Goal: Complete application form

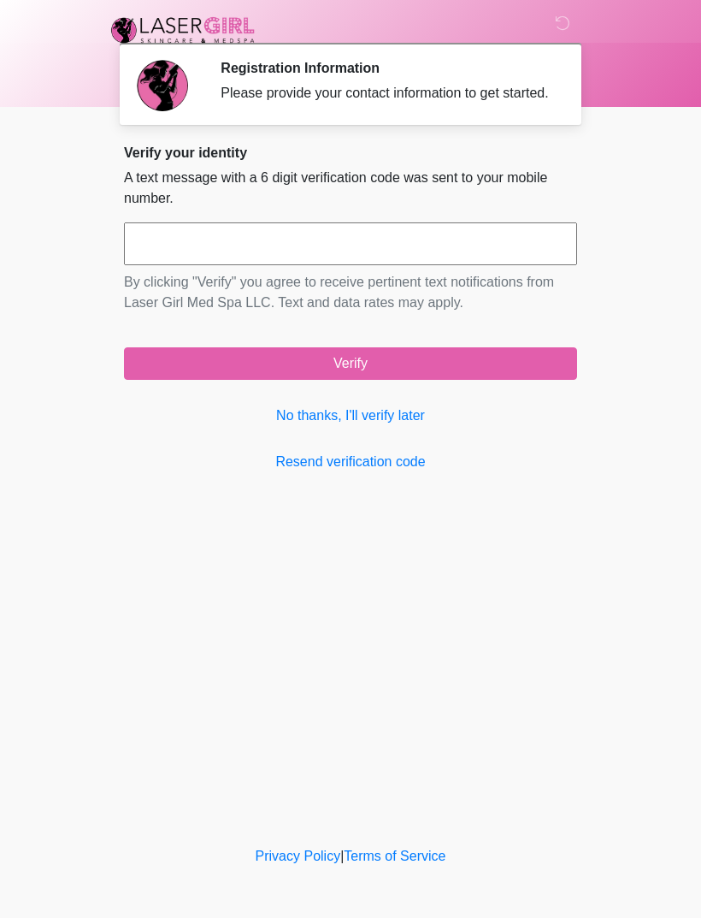
click at [395, 426] on link "No thanks, I'll verify later" at bounding box center [350, 415] width 453 height 21
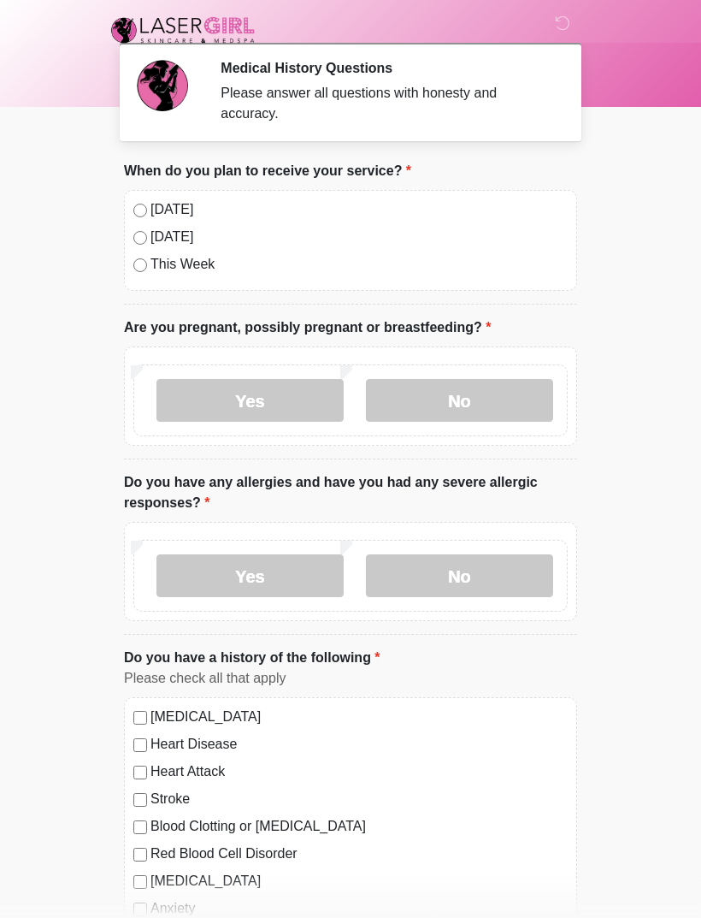
click at [466, 410] on label "No" at bounding box center [459, 400] width 187 height 43
click at [482, 586] on label "No" at bounding box center [459, 575] width 187 height 43
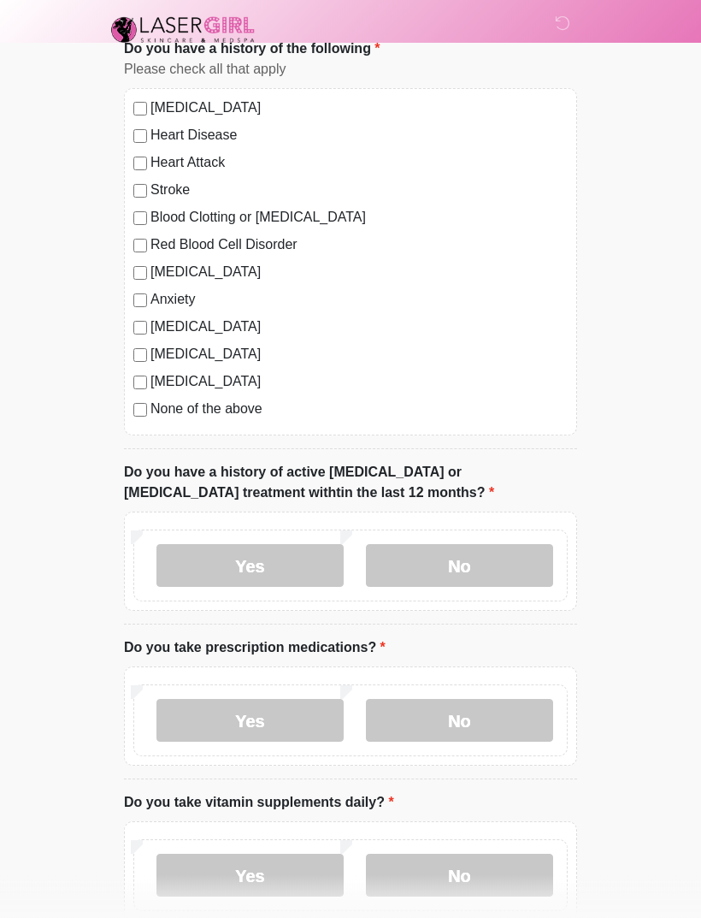
scroll to position [610, 0]
click at [465, 556] on label "No" at bounding box center [459, 564] width 187 height 43
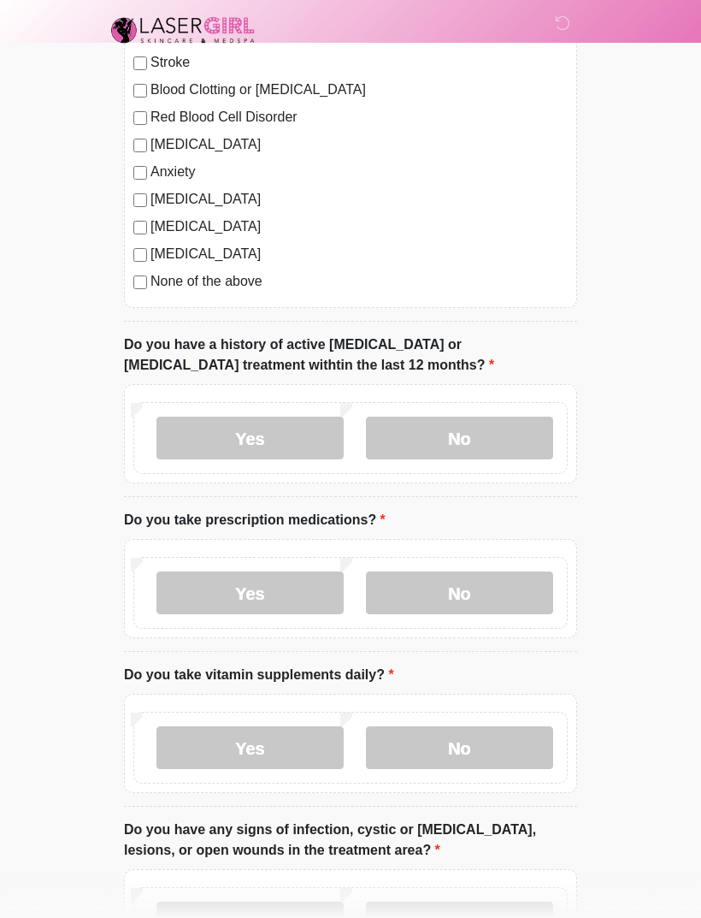
scroll to position [737, 0]
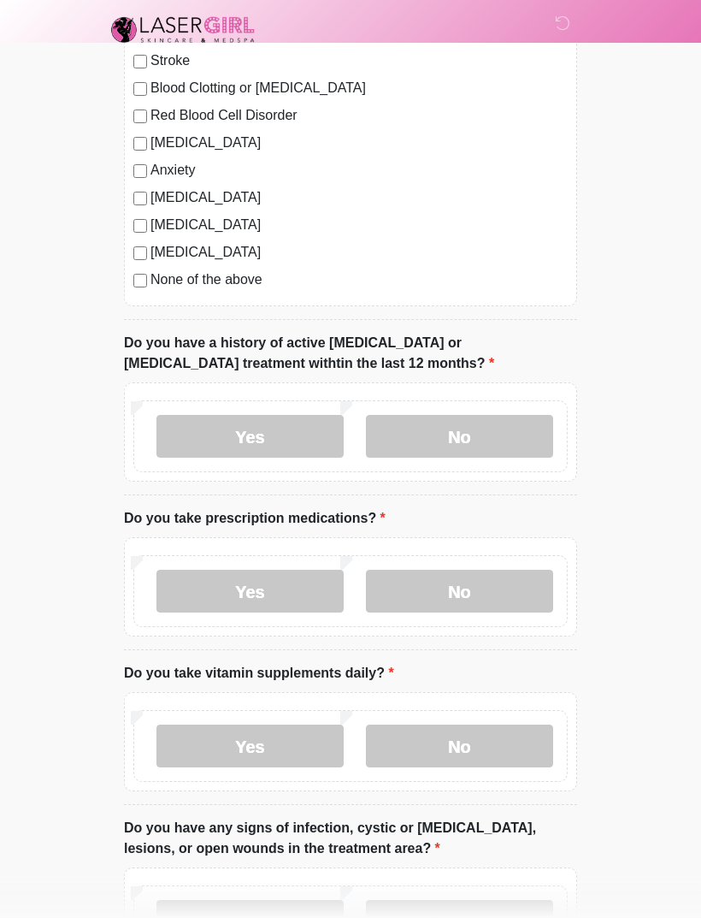
click at [281, 590] on label "Yes" at bounding box center [250, 592] width 187 height 43
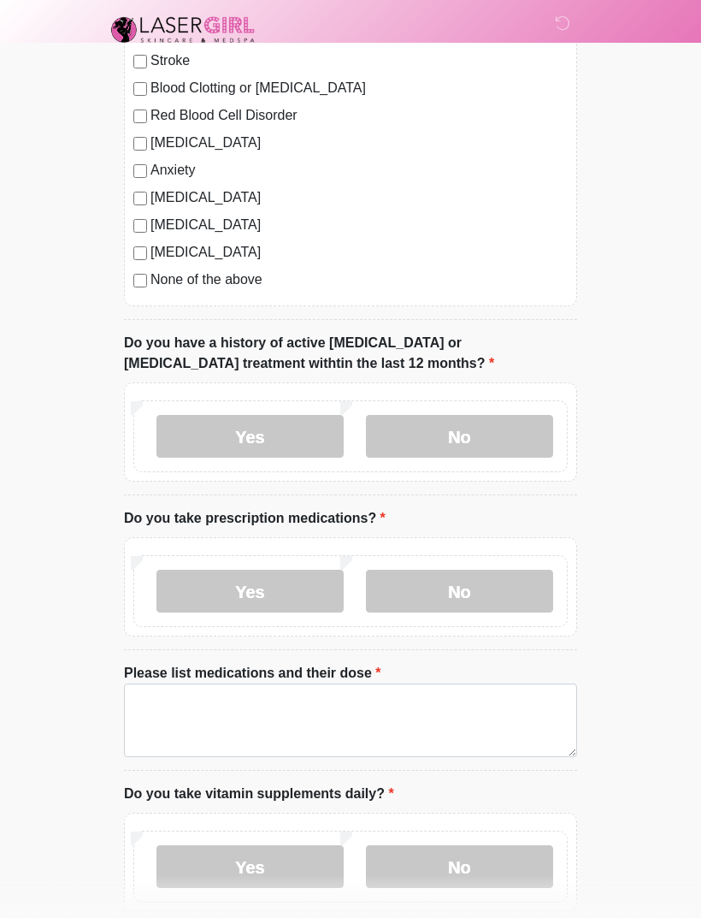
scroll to position [738, 0]
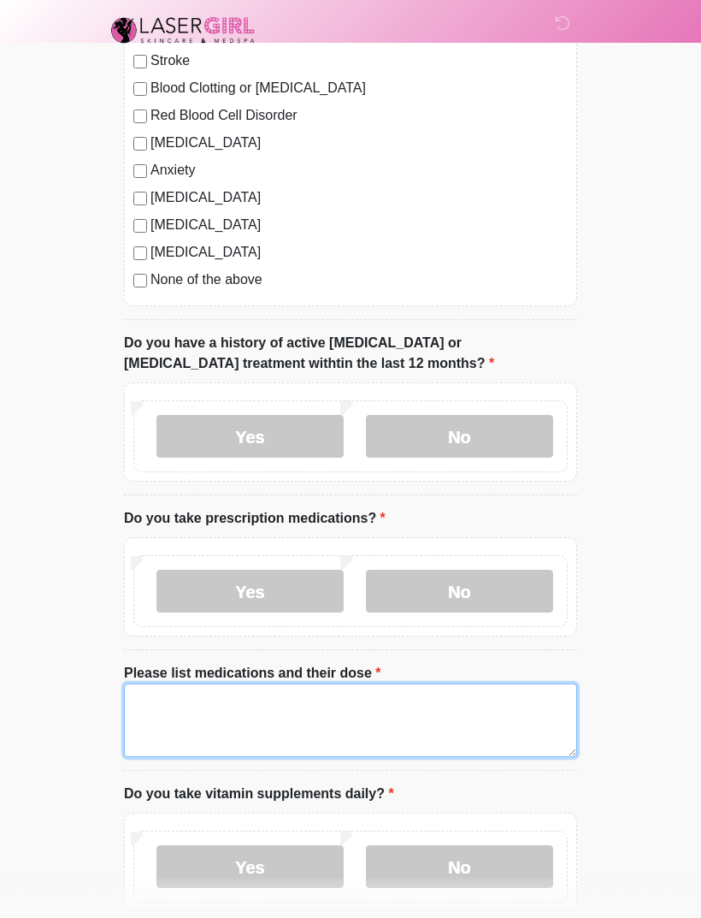
click at [168, 717] on textarea "Please list medications and their dose" at bounding box center [350, 720] width 453 height 74
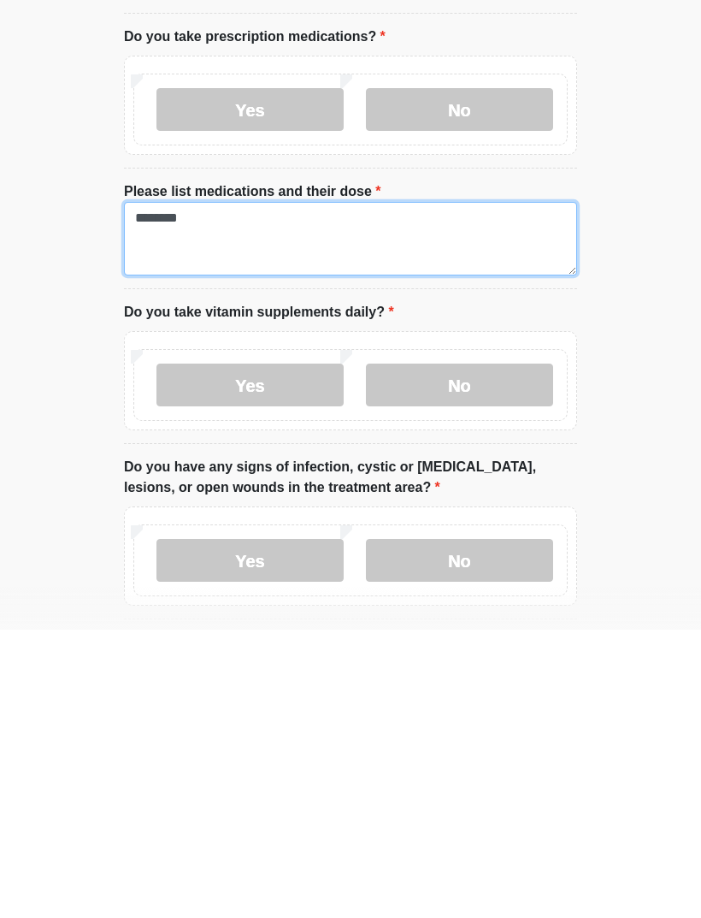
scroll to position [932, 0]
type textarea "*******"
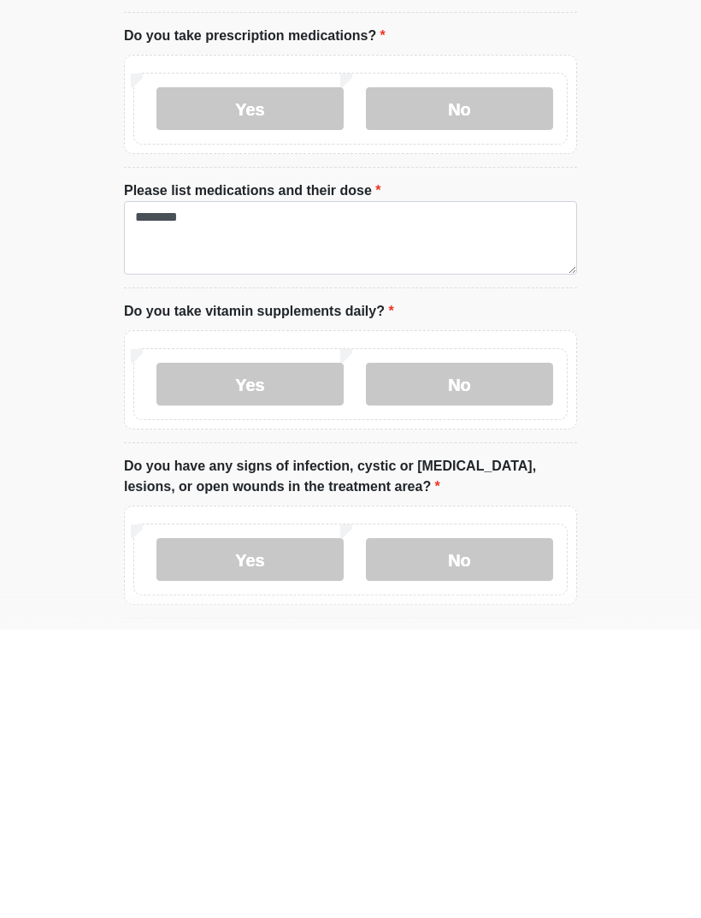
click at [268, 651] on label "Yes" at bounding box center [250, 672] width 187 height 43
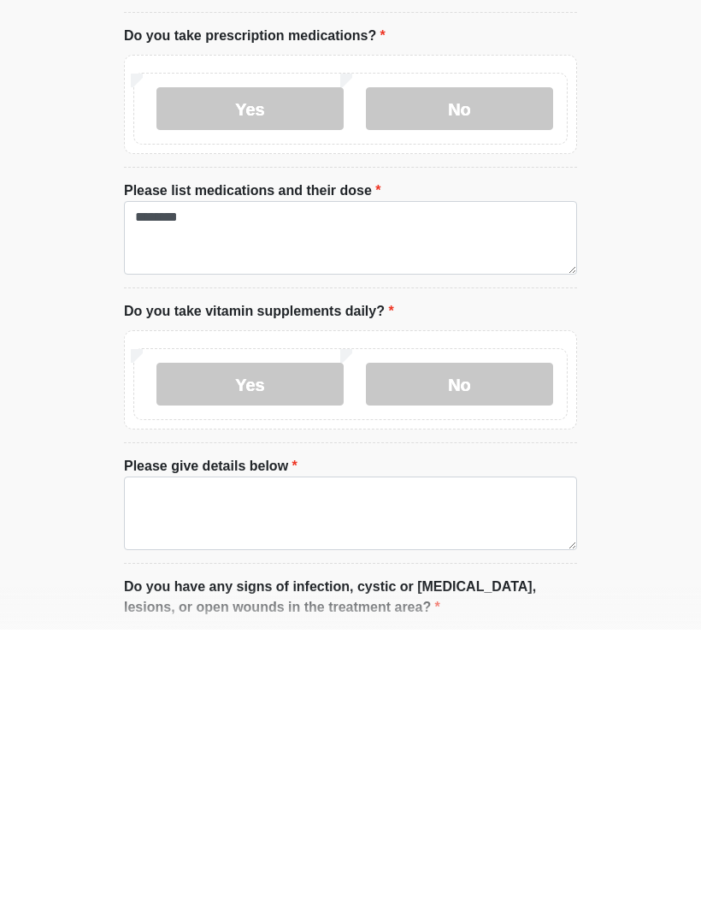
scroll to position [1221, 0]
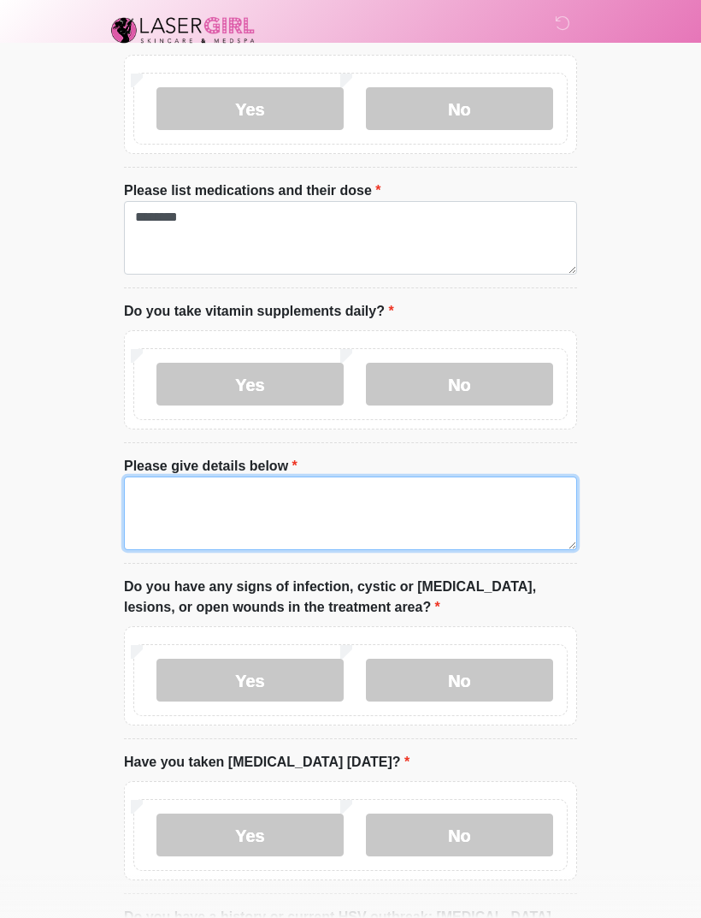
click at [171, 510] on textarea "Please give details below" at bounding box center [350, 513] width 453 height 74
type textarea "*"
click at [214, 524] on textarea "*" at bounding box center [350, 513] width 453 height 74
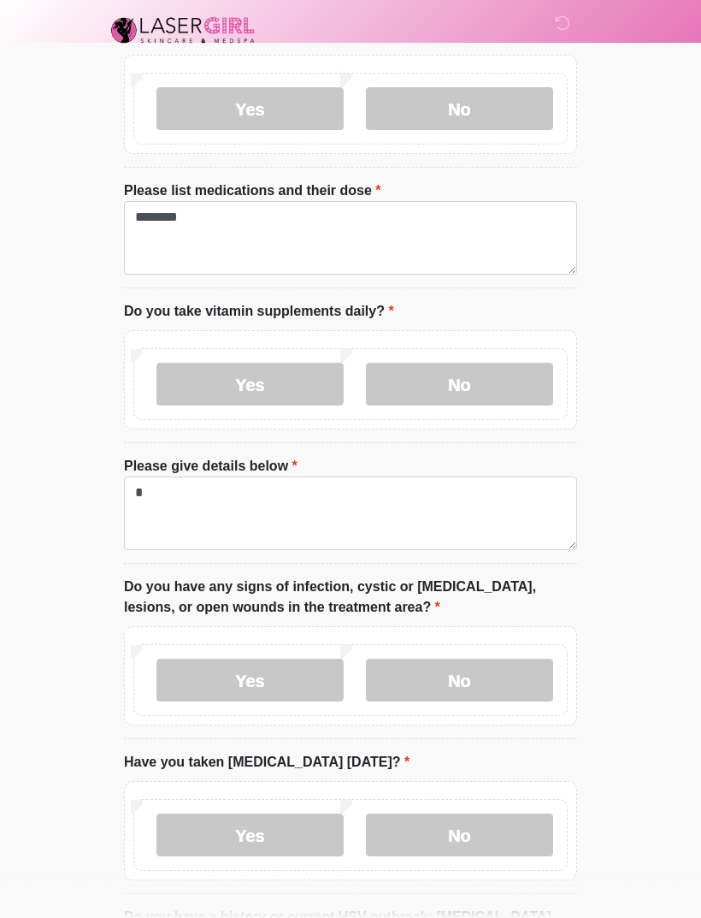
click at [467, 386] on label "No" at bounding box center [459, 384] width 187 height 43
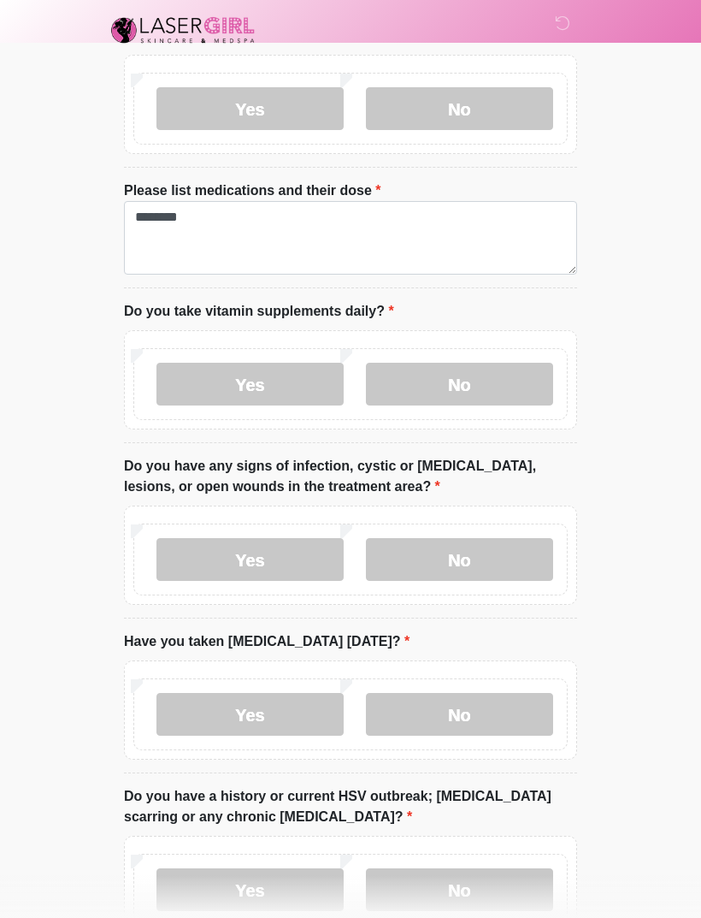
click at [493, 561] on label "No" at bounding box center [459, 559] width 187 height 43
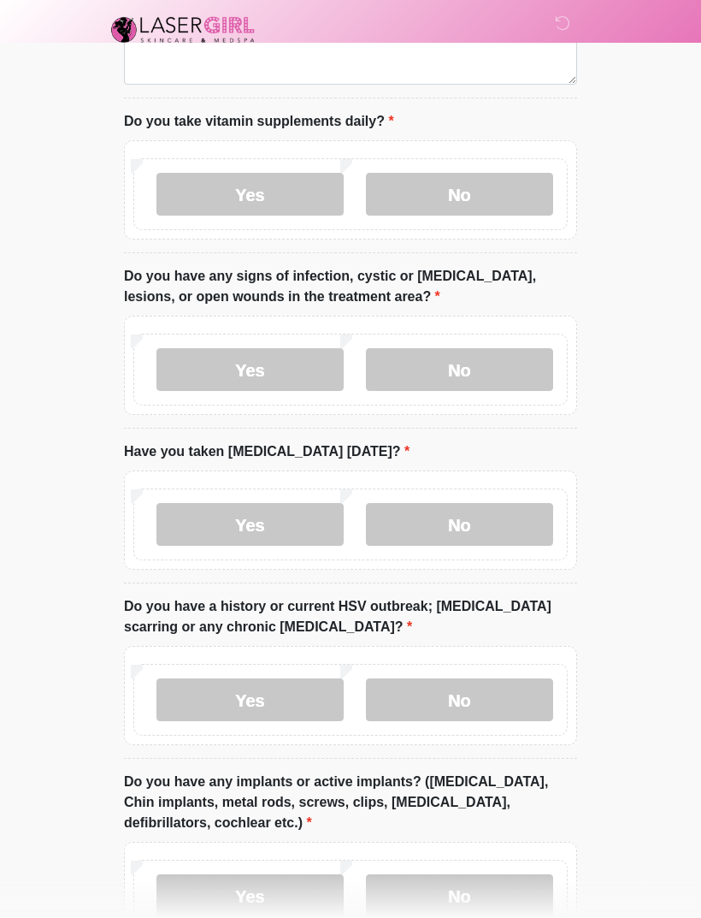
scroll to position [1411, 0]
click at [476, 530] on label "No" at bounding box center [459, 523] width 187 height 43
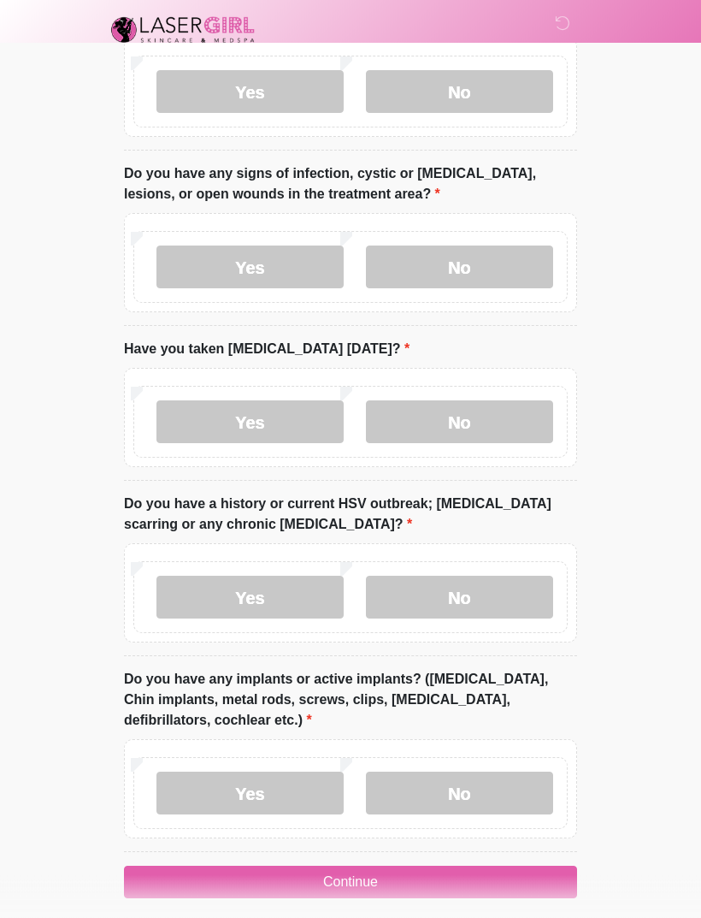
scroll to position [1526, 0]
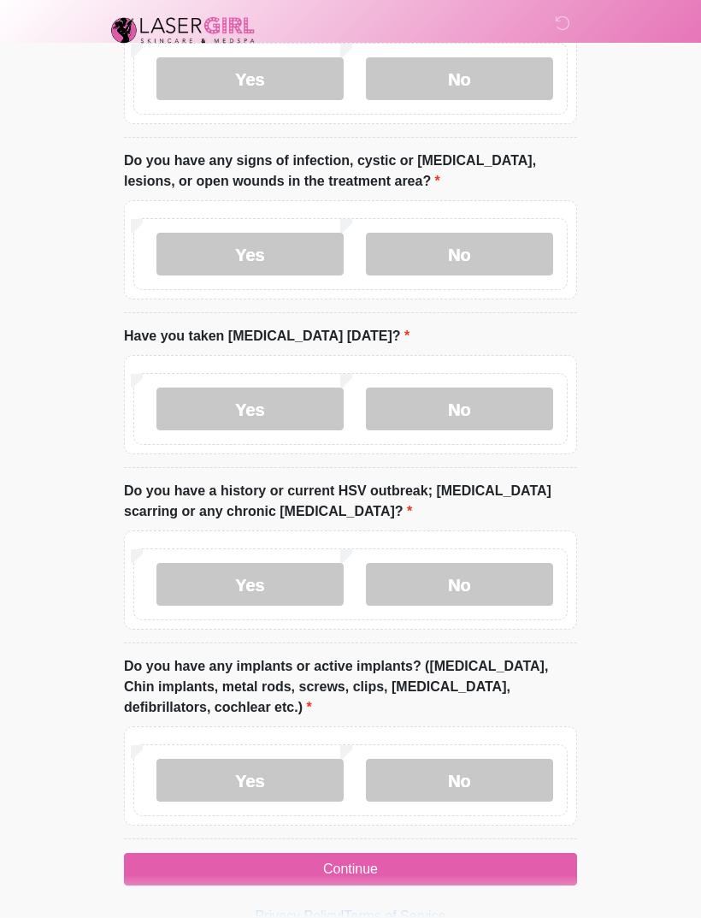
click at [469, 583] on label "No" at bounding box center [459, 584] width 187 height 43
click at [510, 775] on label "No" at bounding box center [459, 780] width 187 height 43
click at [361, 862] on button "Continue" at bounding box center [350, 869] width 453 height 33
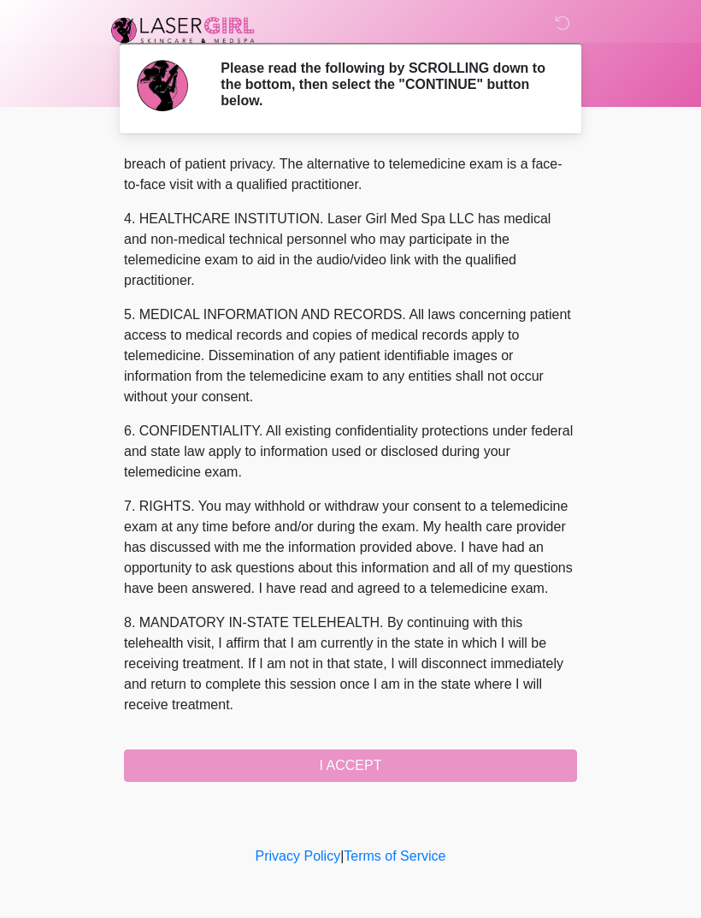
scroll to position [417, 0]
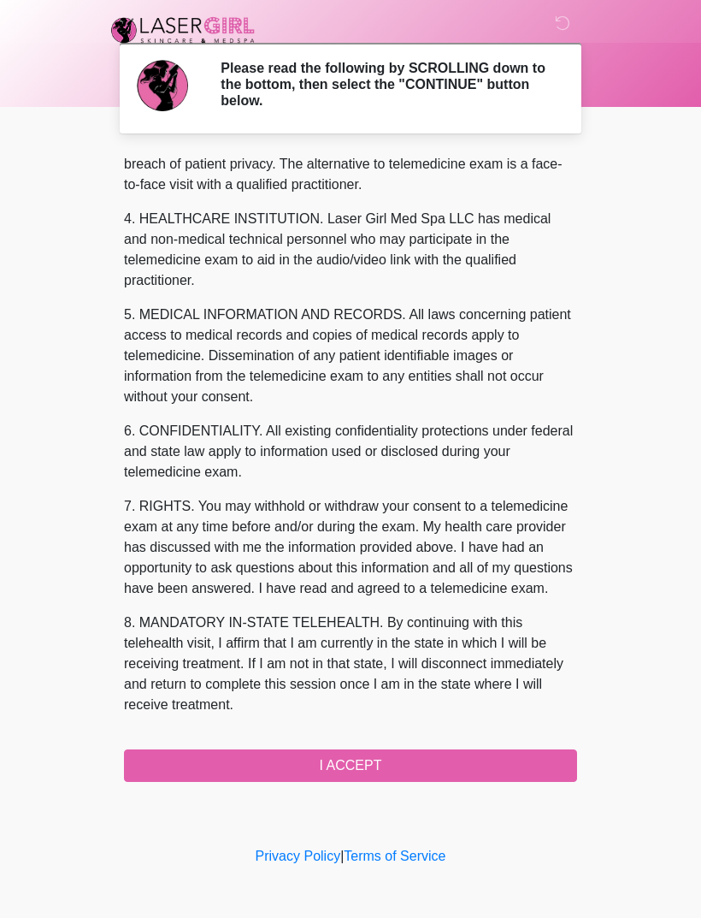
click at [364, 760] on button "I ACCEPT" at bounding box center [350, 765] width 453 height 33
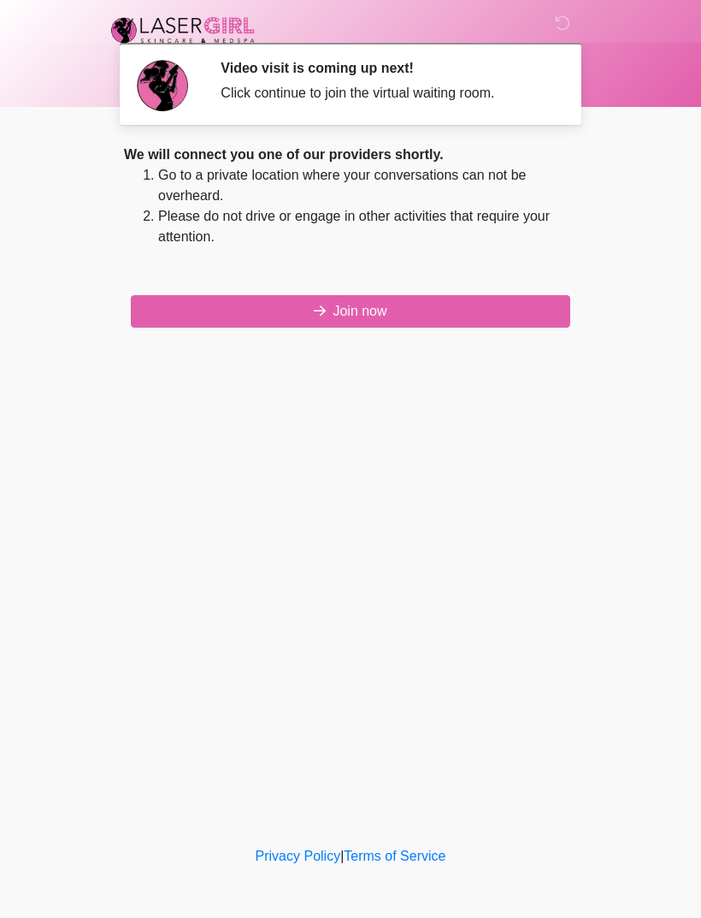
click at [374, 311] on button "Join now" at bounding box center [351, 311] width 440 height 33
